Goal: Information Seeking & Learning: Learn about a topic

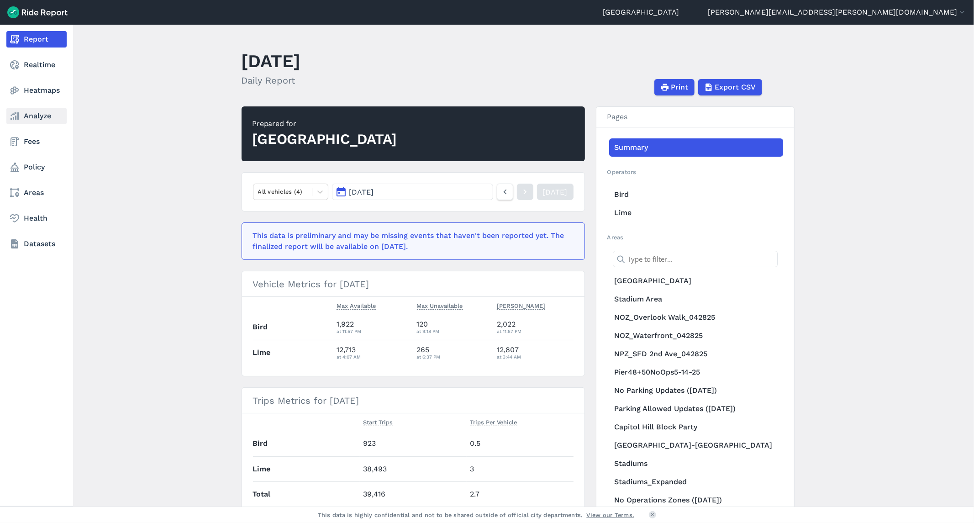
click at [39, 115] on link "Analyze" at bounding box center [36, 116] width 60 height 16
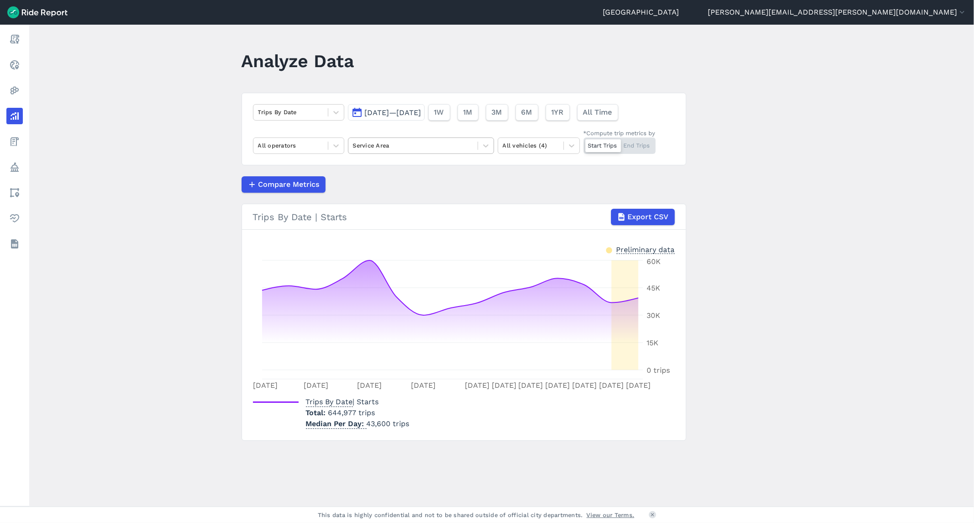
click at [412, 147] on div at bounding box center [413, 145] width 120 height 10
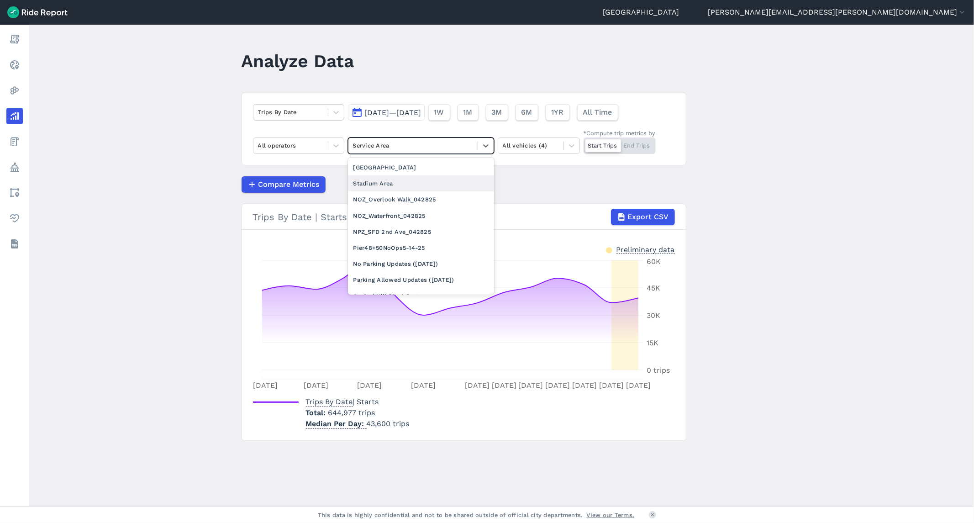
click at [403, 184] on div "Stadium Area" at bounding box center [421, 183] width 146 height 16
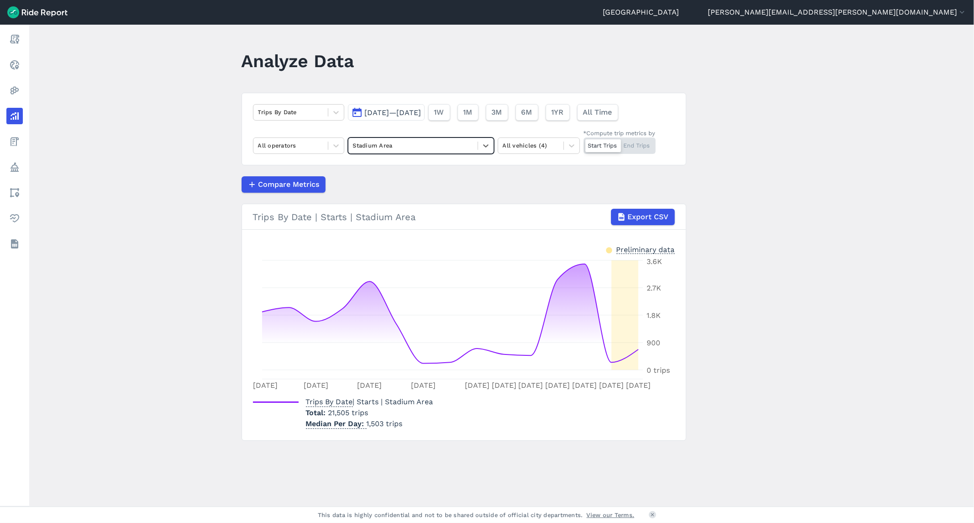
click at [646, 148] on div "Start Trips End Trips" at bounding box center [619, 145] width 72 height 16
click at [583, 143] on input "*Compute trip metrics by Start Trips End Trips" at bounding box center [583, 140] width 0 height 6
click at [421, 113] on span "[DATE]—[DATE]" at bounding box center [393, 112] width 57 height 9
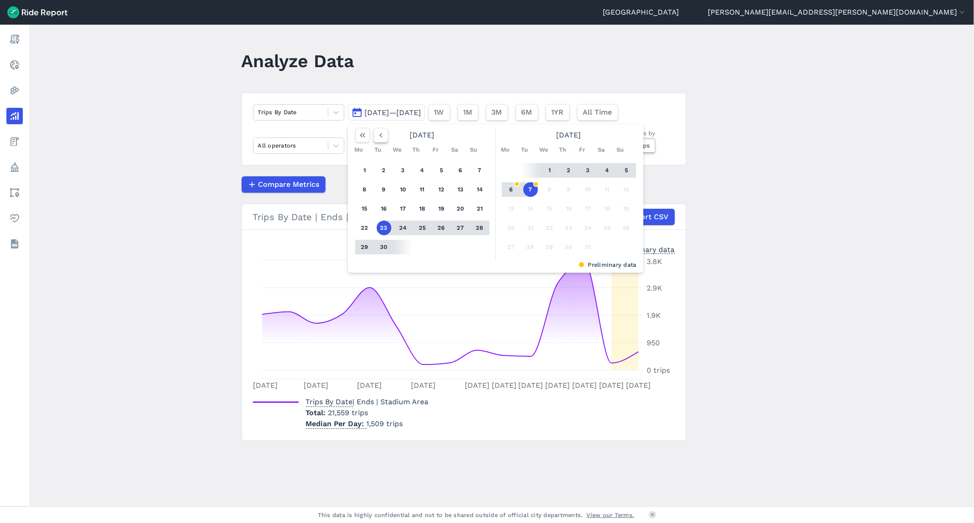
click at [379, 134] on use "button" at bounding box center [380, 135] width 3 height 5
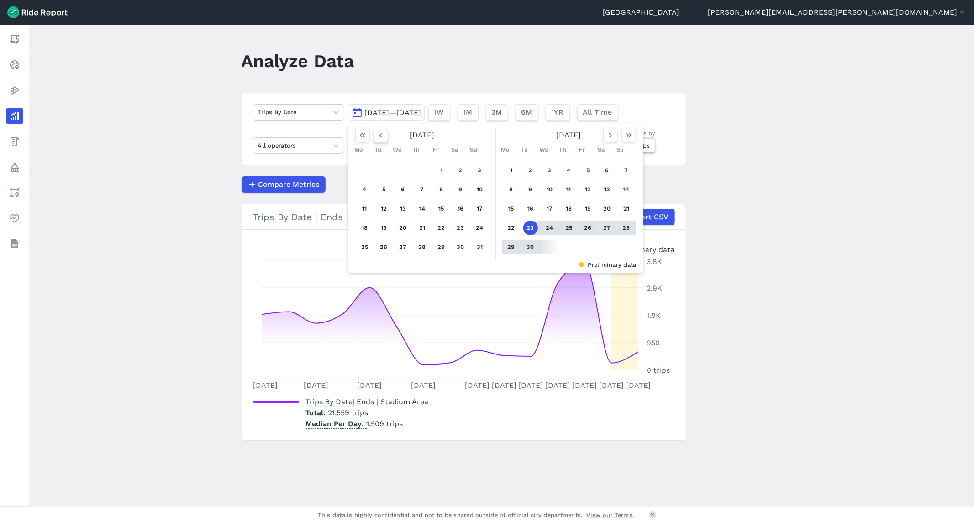
click at [379, 134] on use "button" at bounding box center [380, 135] width 3 height 5
click at [382, 175] on button "1" at bounding box center [384, 170] width 15 height 15
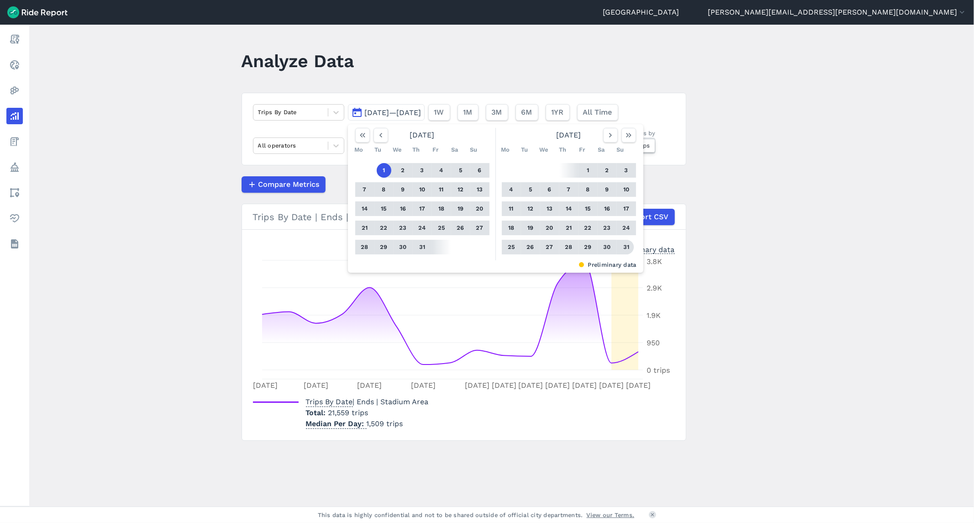
click at [623, 248] on button "31" at bounding box center [626, 247] width 15 height 15
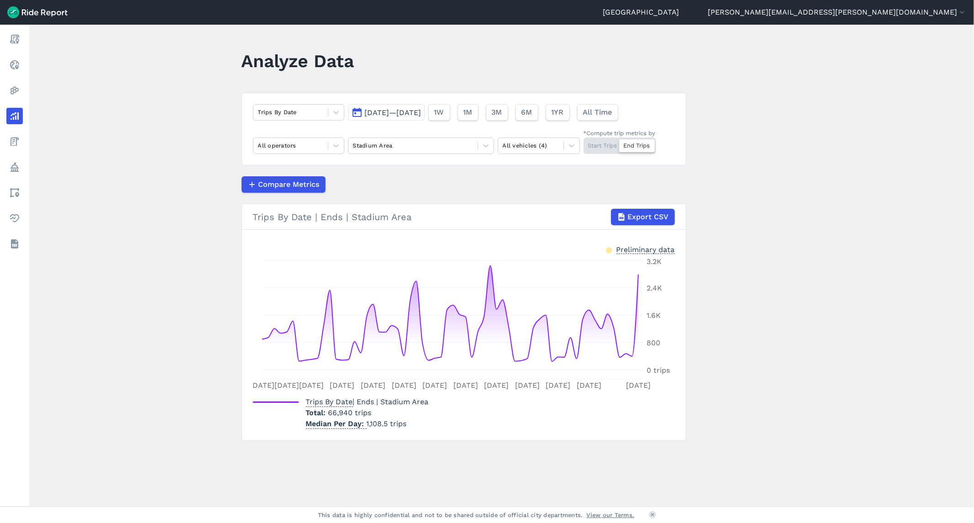
click at [375, 113] on span "[DATE]—[DATE]" at bounding box center [393, 112] width 57 height 9
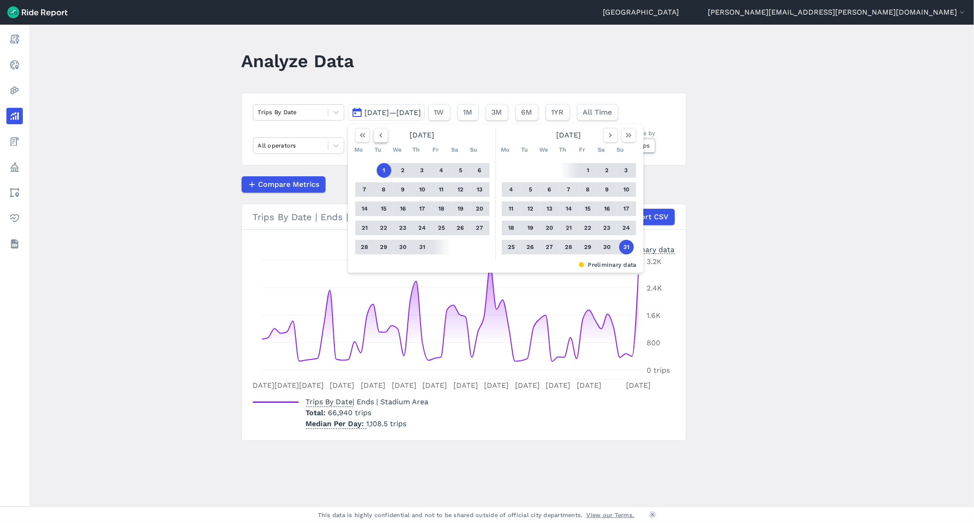
click at [378, 133] on icon "button" at bounding box center [380, 135] width 9 height 9
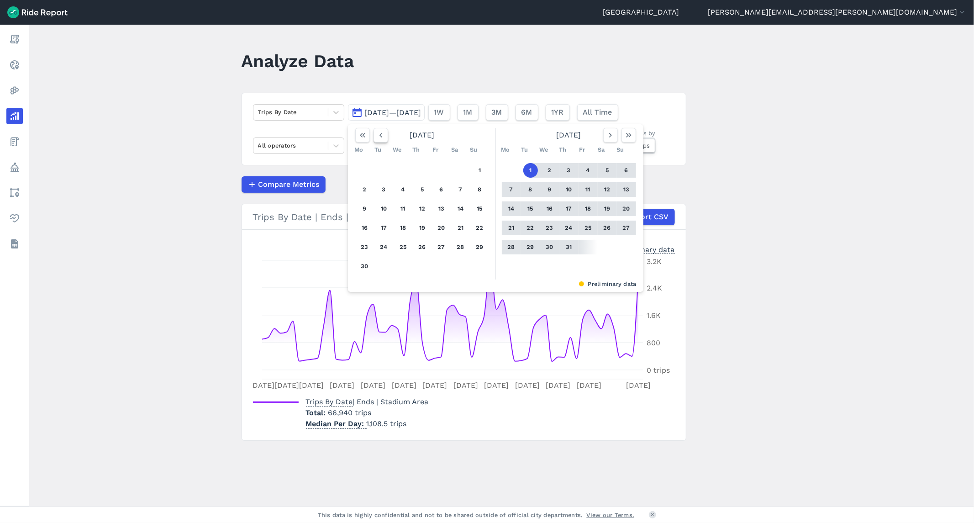
click at [378, 133] on icon "button" at bounding box center [380, 135] width 9 height 9
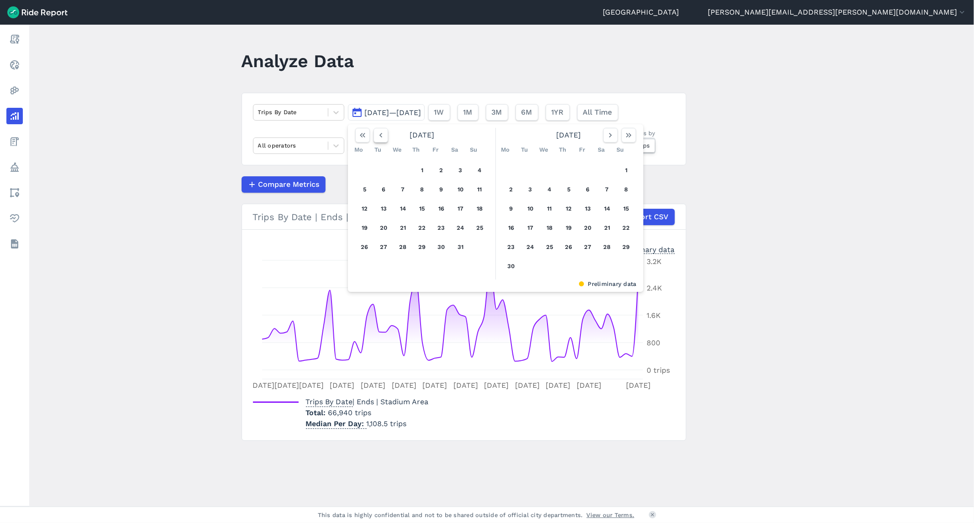
click at [378, 133] on icon "button" at bounding box center [380, 135] width 9 height 9
click at [455, 169] on button "1" at bounding box center [460, 170] width 15 height 15
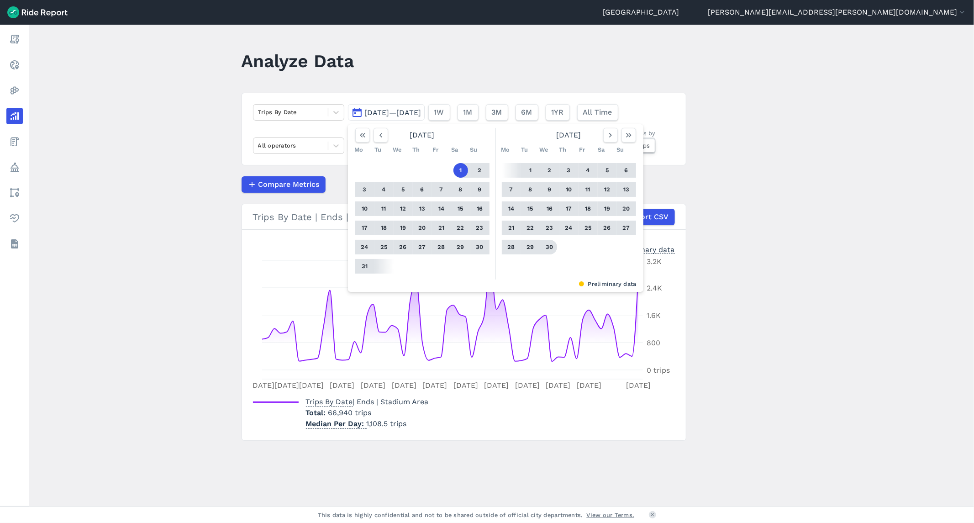
click at [550, 246] on button "30" at bounding box center [549, 247] width 15 height 15
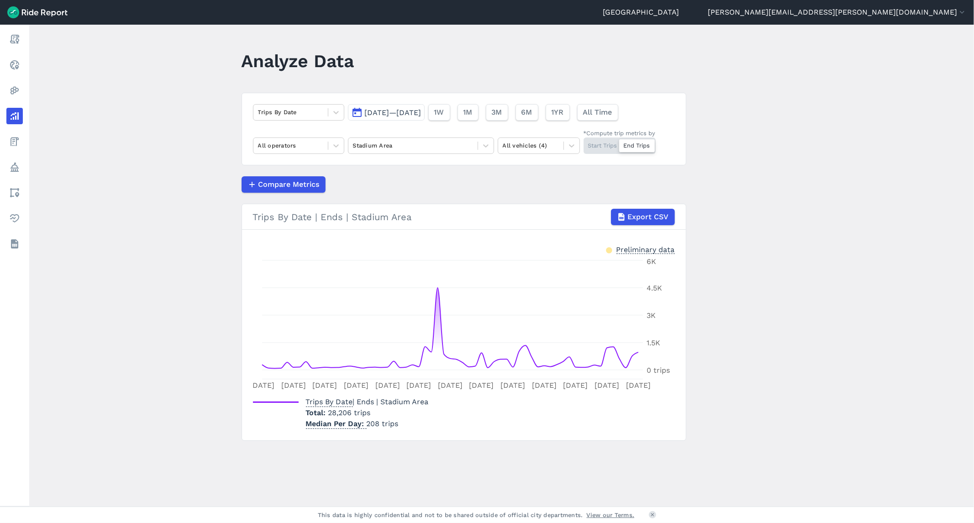
click at [418, 110] on span "[DATE]—[DATE]" at bounding box center [393, 112] width 57 height 9
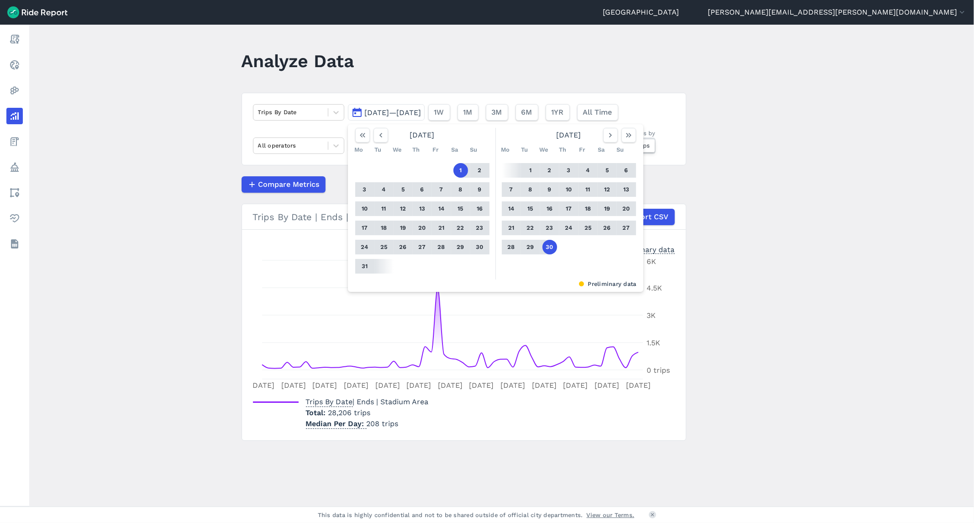
click at [460, 170] on button "1" at bounding box center [460, 170] width 15 height 15
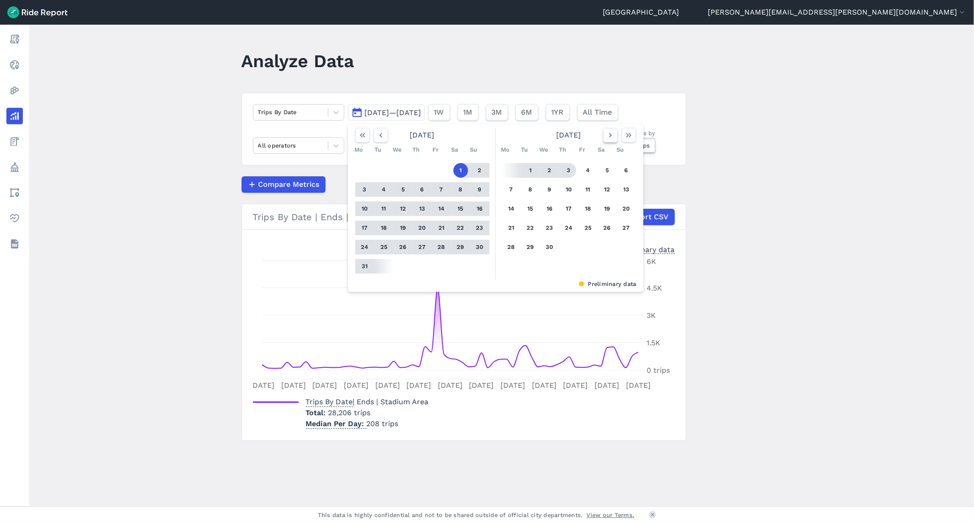
click at [606, 134] on icon "button" at bounding box center [610, 135] width 9 height 9
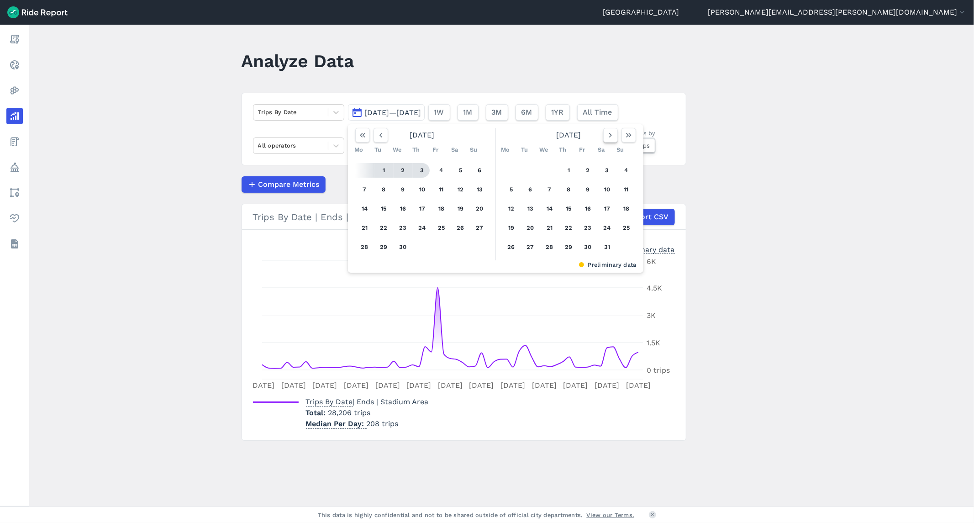
click at [606, 134] on icon "button" at bounding box center [610, 135] width 9 height 9
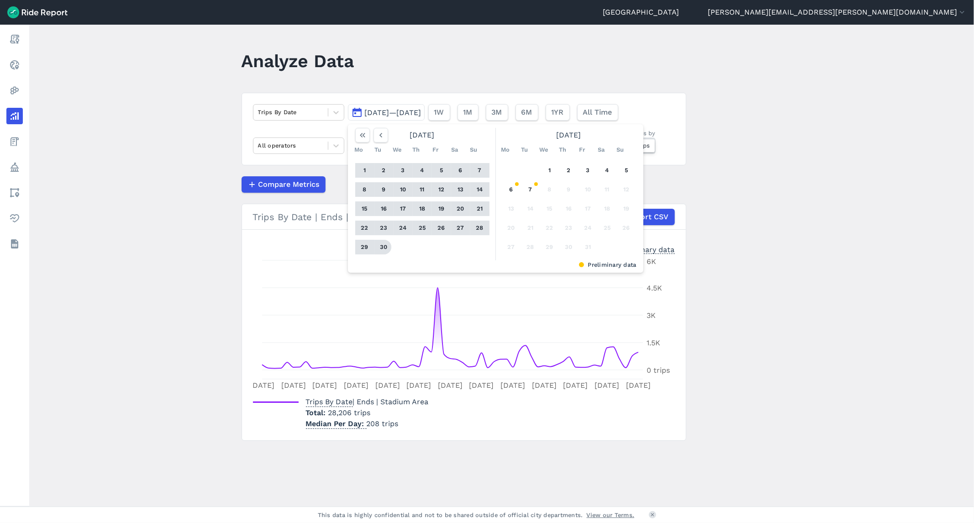
click at [381, 248] on button "30" at bounding box center [384, 247] width 15 height 15
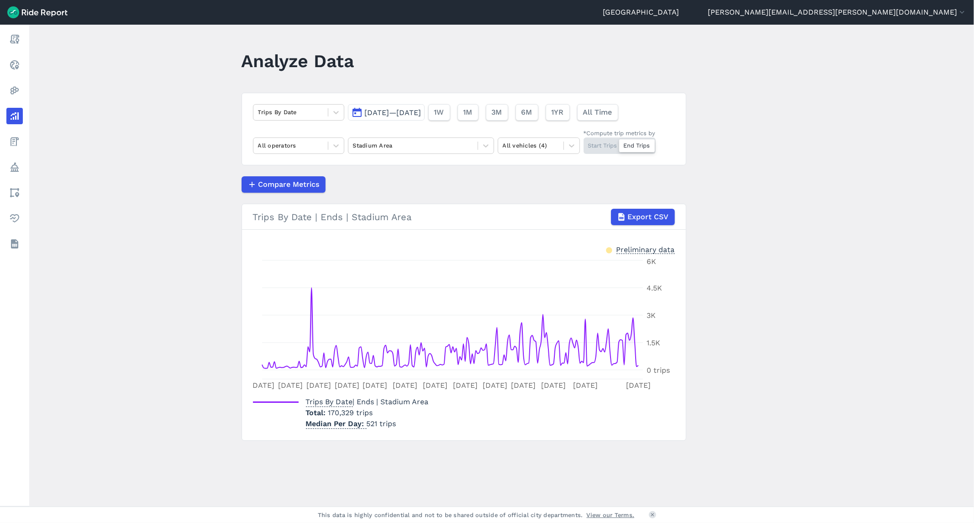
click at [424, 107] on button "[DATE]—[DATE]" at bounding box center [386, 112] width 77 height 16
